Goal: Task Accomplishment & Management: Complete application form

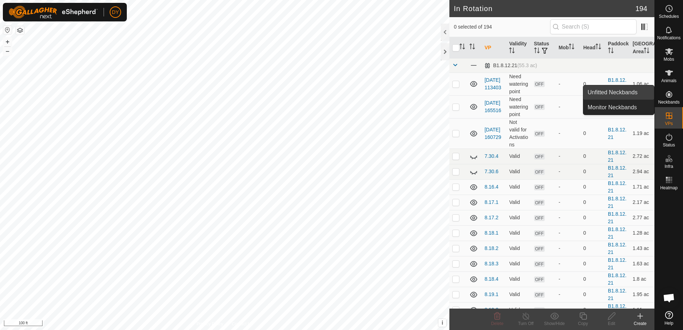
click at [628, 96] on link "Unfitted Neckbands" at bounding box center [618, 92] width 71 height 14
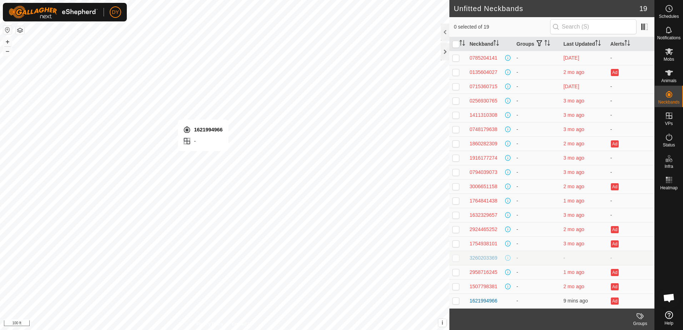
checkbox input "true"
click at [666, 74] on icon at bounding box center [668, 73] width 9 height 9
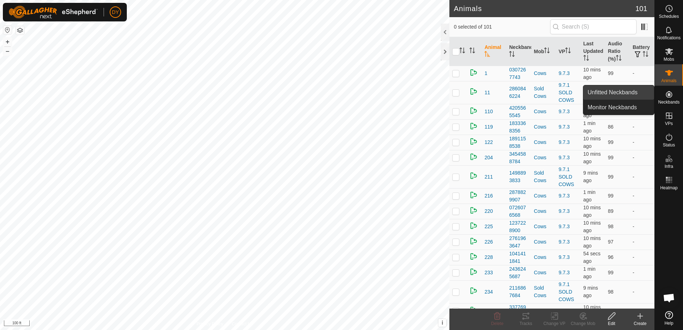
click at [624, 91] on link "Unfitted Neckbands" at bounding box center [618, 92] width 71 height 14
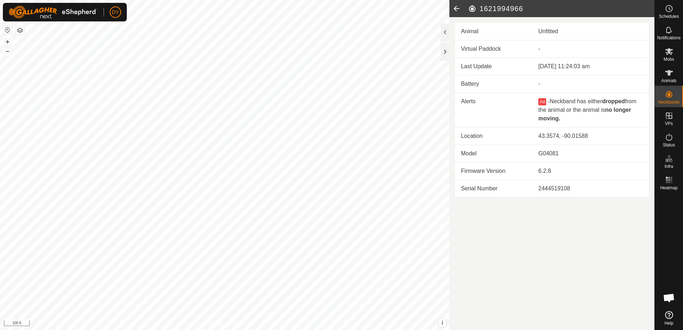
click at [454, 7] on icon at bounding box center [456, 8] width 14 height 17
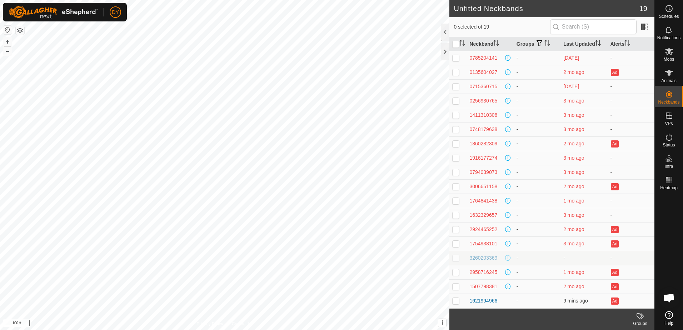
checkbox input "true"
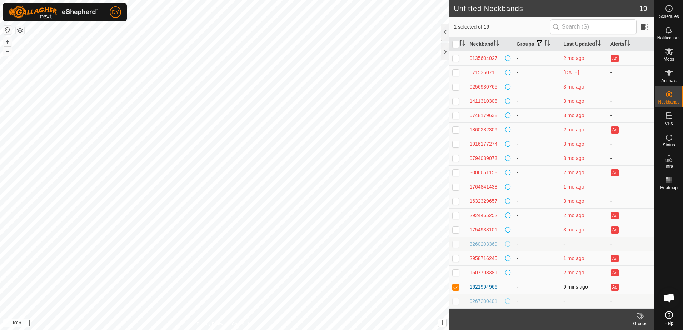
click at [492, 287] on div "1621994966" at bounding box center [483, 286] width 28 height 7
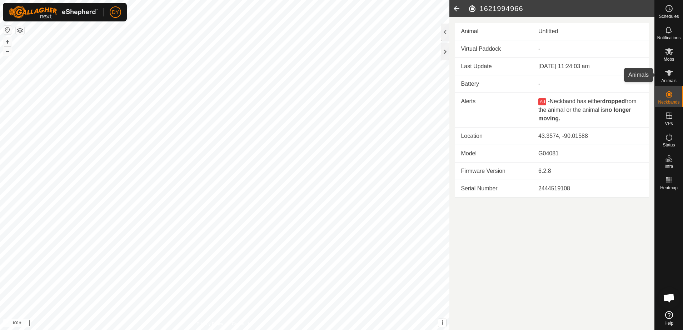
click at [669, 76] on icon at bounding box center [668, 73] width 9 height 9
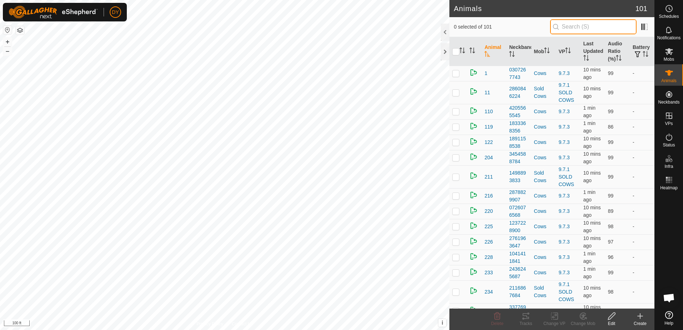
click at [592, 27] on input "text" at bounding box center [593, 26] width 86 height 15
click at [636, 316] on icon at bounding box center [640, 316] width 9 height 9
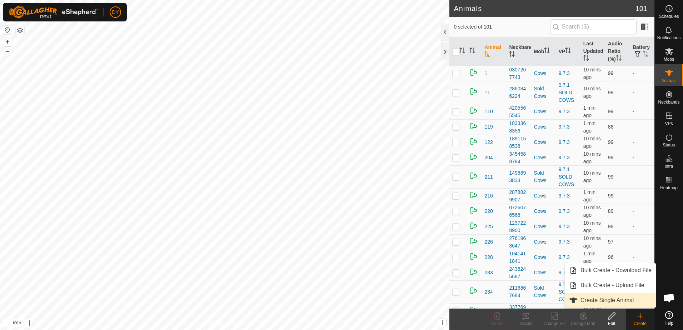
click at [606, 298] on link "Create Single Animal" at bounding box center [609, 300] width 91 height 14
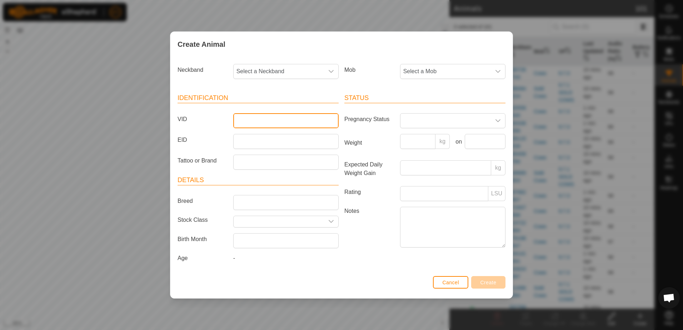
click at [256, 122] on input "VID" at bounding box center [285, 120] width 105 height 15
type input "B9"
click at [318, 68] on span "Select a Neckband" at bounding box center [278, 71] width 90 height 14
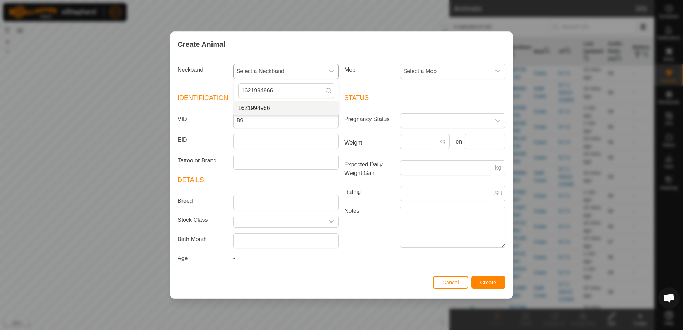
type input "1621994966"
click at [273, 108] on li "1621994966" at bounding box center [286, 108] width 105 height 14
click at [446, 70] on span "Select a Mob" at bounding box center [445, 71] width 90 height 14
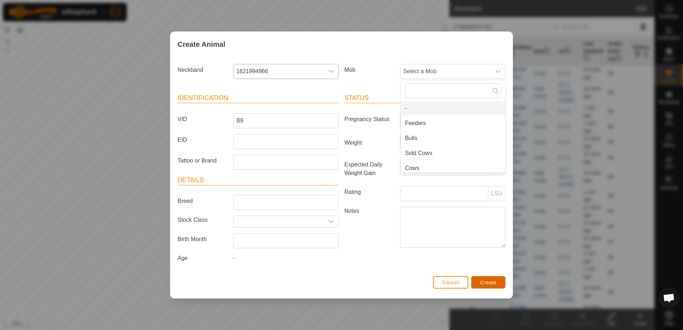
click at [479, 282] on button "Create" at bounding box center [488, 282] width 34 height 12
